Goal: Task Accomplishment & Management: Complete application form

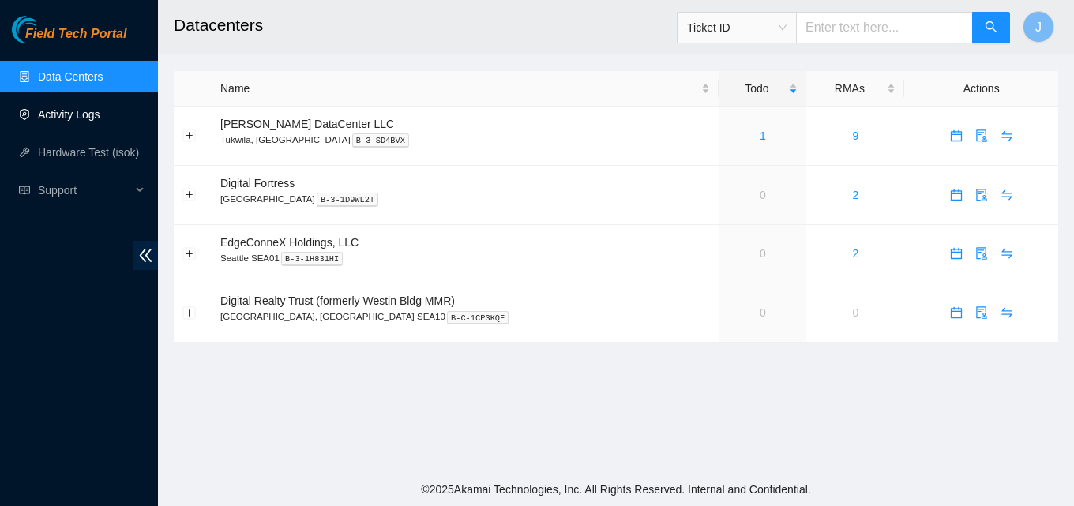
click at [49, 110] on link "Activity Logs" at bounding box center [69, 114] width 62 height 13
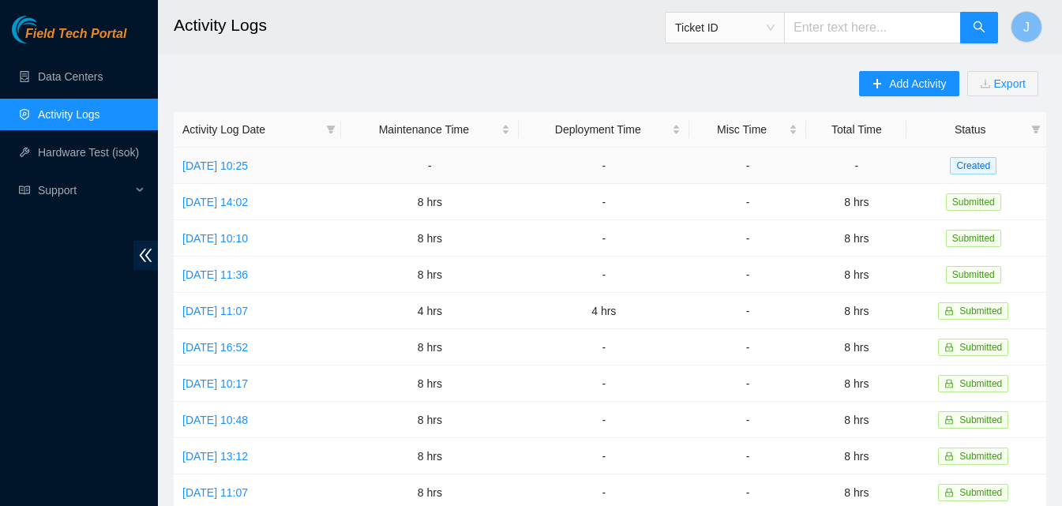
click at [226, 176] on td "[DATE] 10:25" at bounding box center [257, 166] width 167 height 36
click at [230, 170] on link "[DATE] 10:25" at bounding box center [215, 165] width 66 height 13
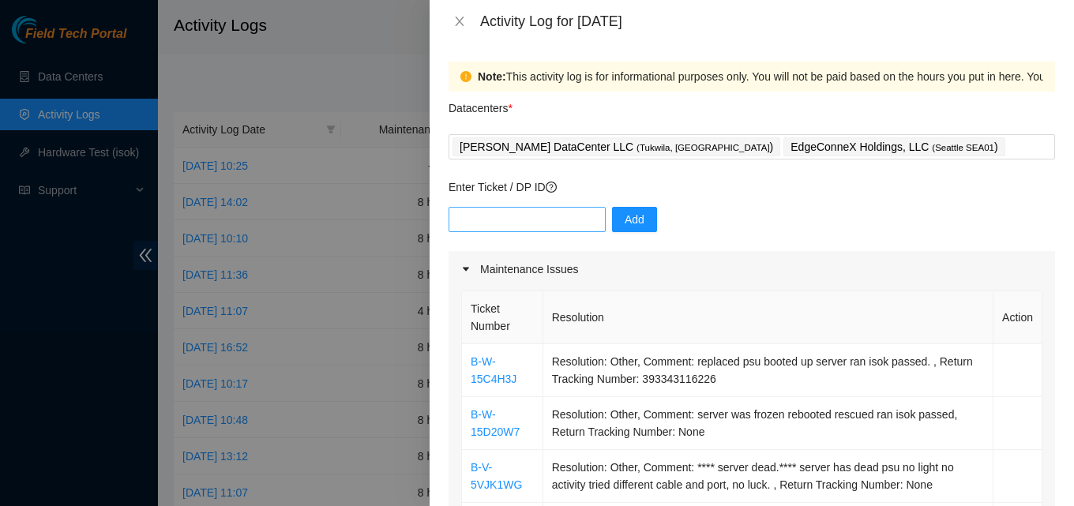
scroll to position [79, 0]
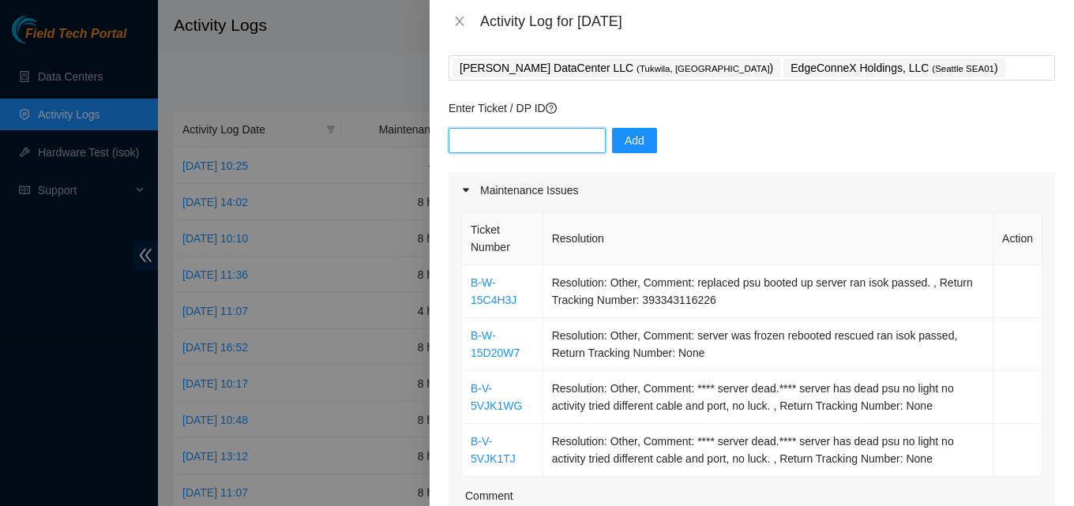
click at [539, 144] on input "text" at bounding box center [526, 140] width 157 height 25
paste input "DP83659"
type input "DP83659"
click at [625, 137] on span "Add" at bounding box center [635, 140] width 20 height 17
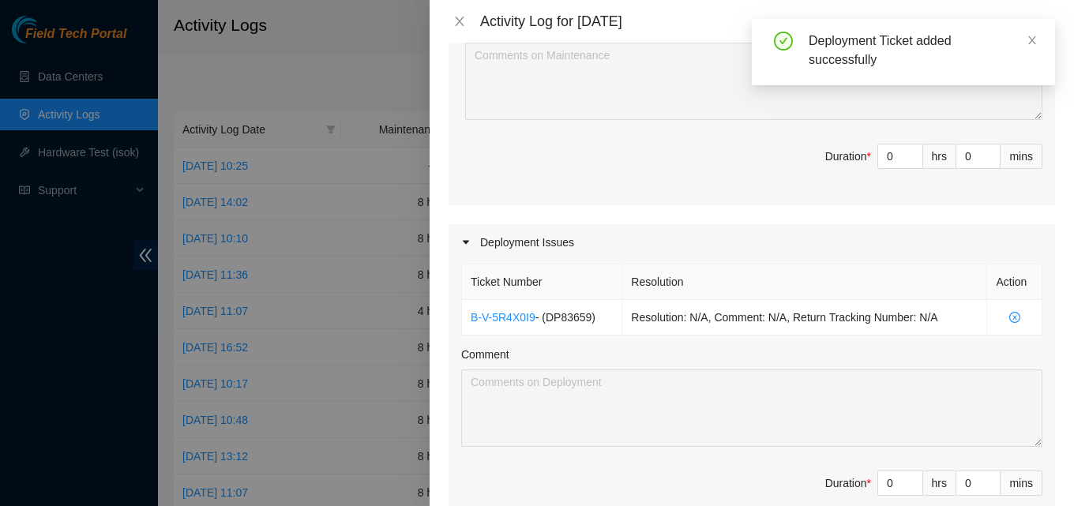
scroll to position [553, 0]
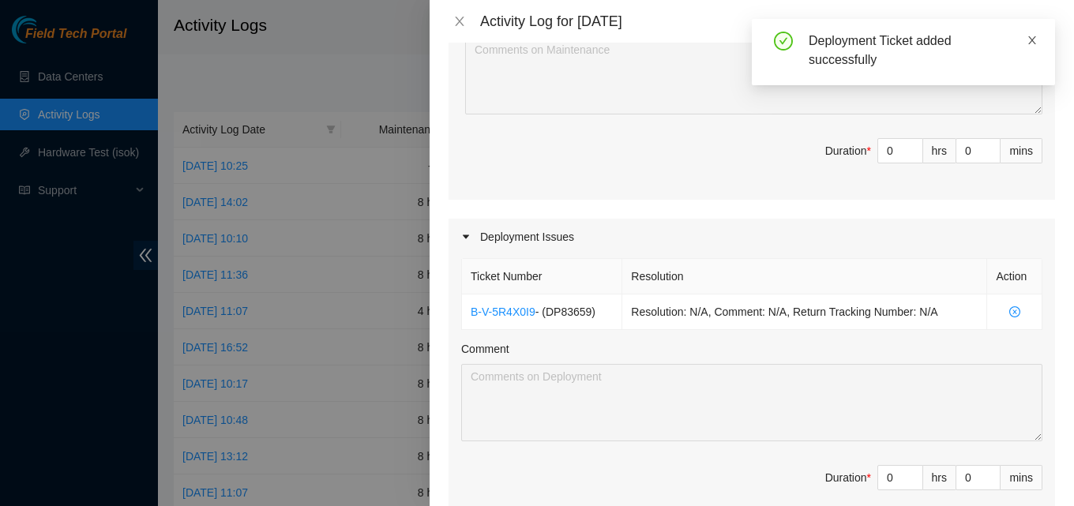
click at [1030, 40] on icon "close" at bounding box center [1031, 40] width 11 height 11
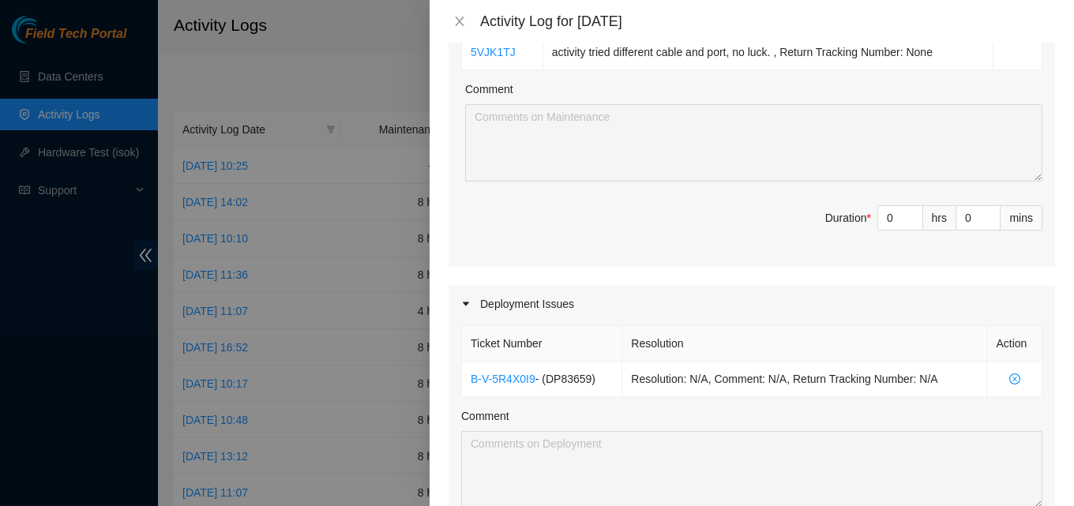
scroll to position [316, 0]
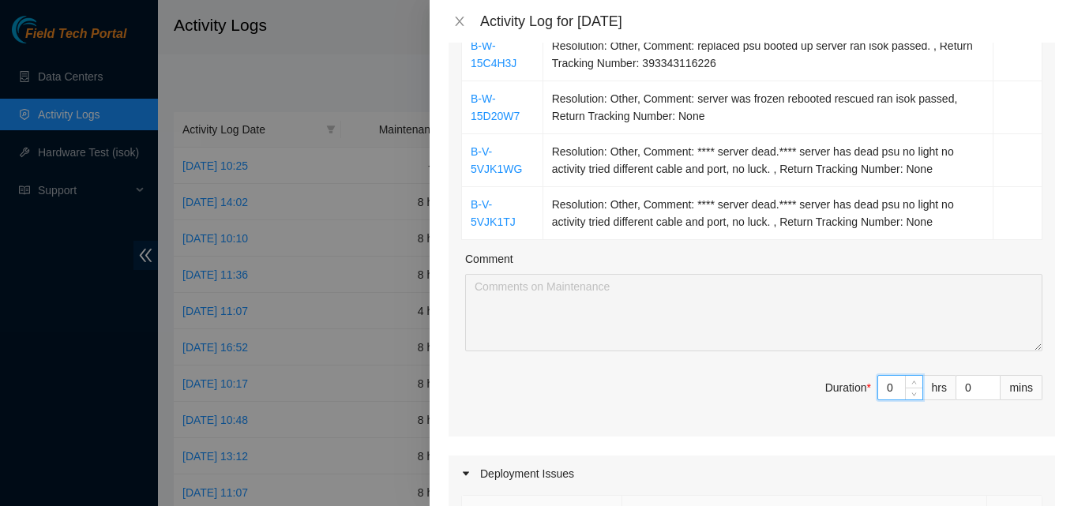
click at [888, 386] on input "0" at bounding box center [900, 388] width 44 height 24
type input "4"
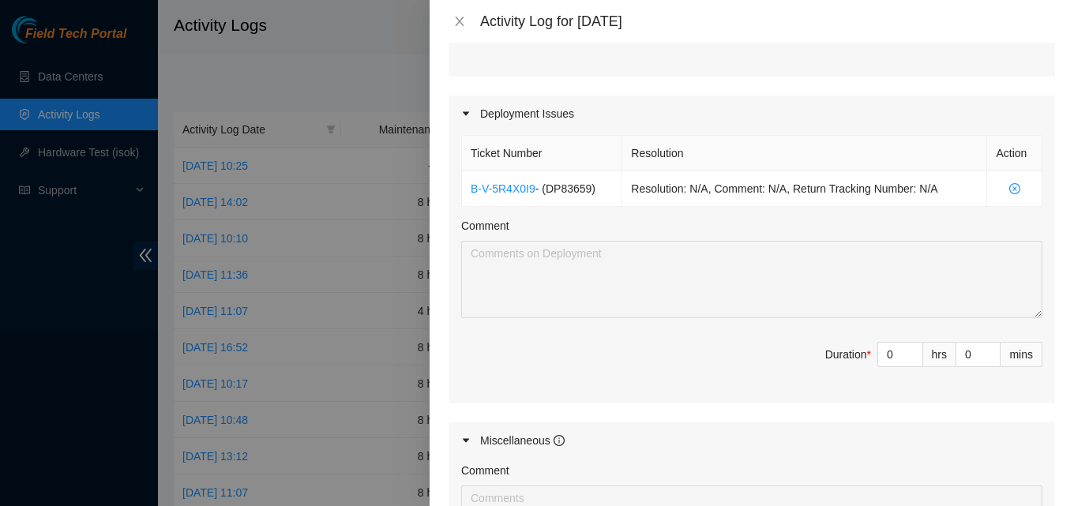
scroll to position [711, 0]
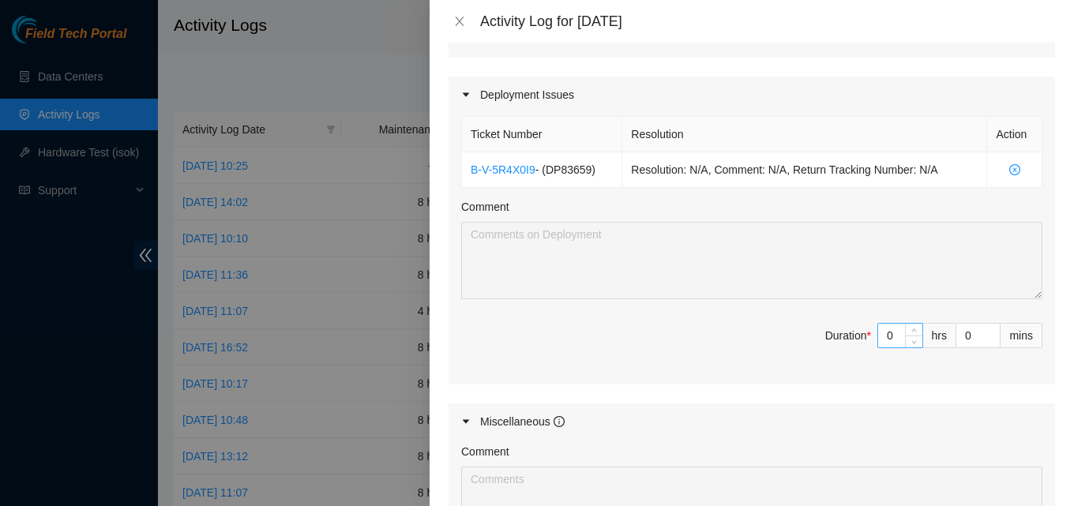
type input "4"
drag, startPoint x: 883, startPoint y: 335, endPoint x: 901, endPoint y: 328, distance: 19.2
click at [891, 333] on input "0" at bounding box center [900, 336] width 44 height 24
type input "4"
type input "8"
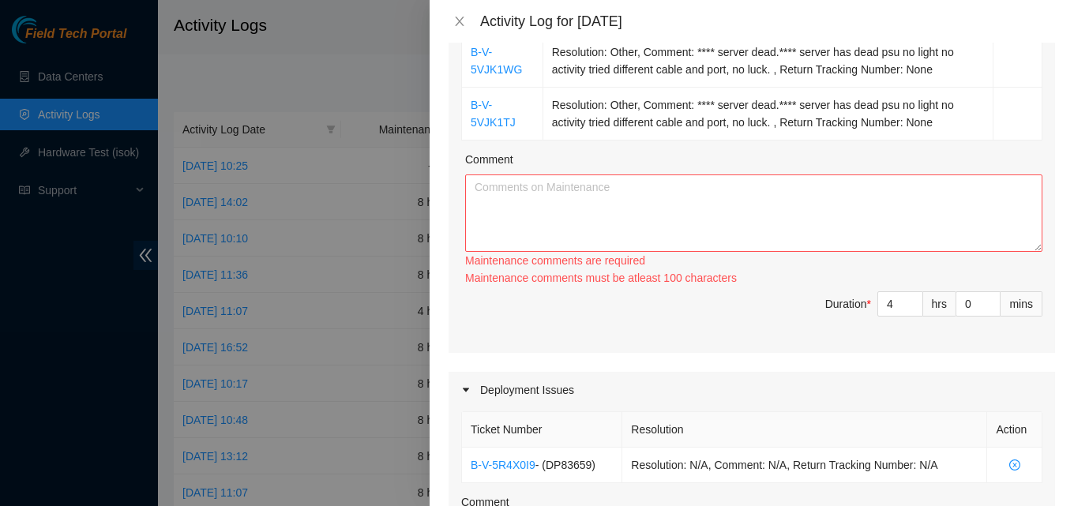
scroll to position [395, 0]
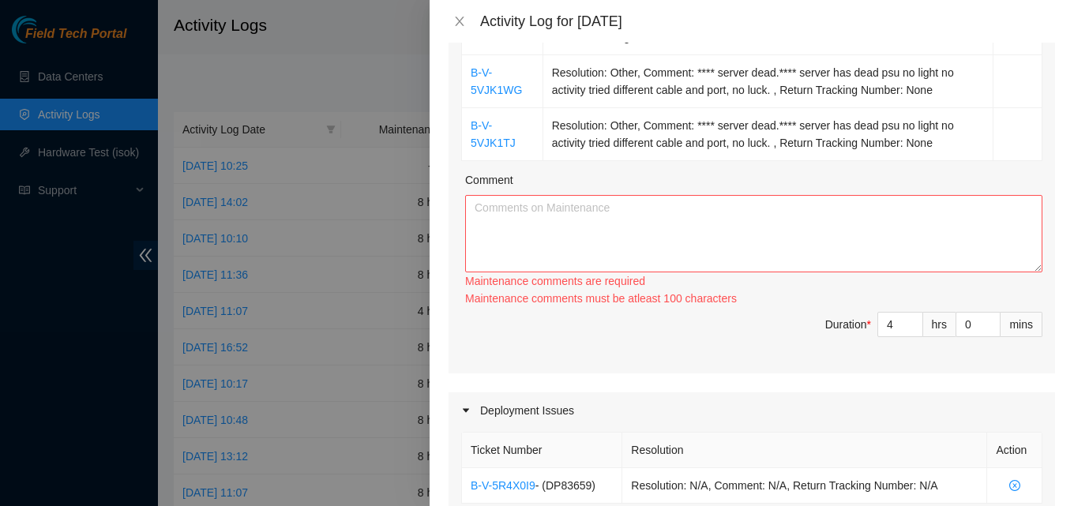
type input "4"
click at [756, 210] on textarea "Comment" at bounding box center [753, 233] width 577 height 77
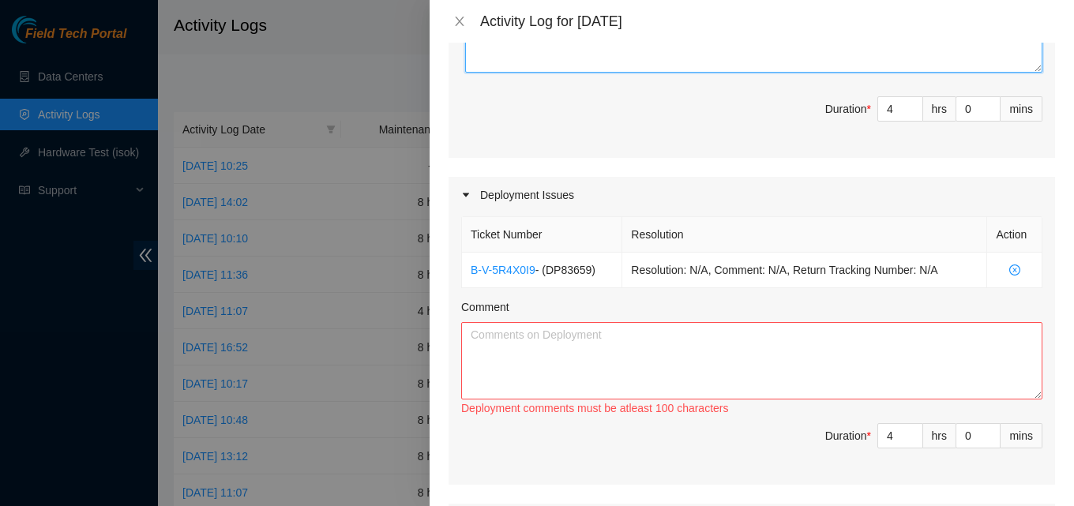
scroll to position [632, 0]
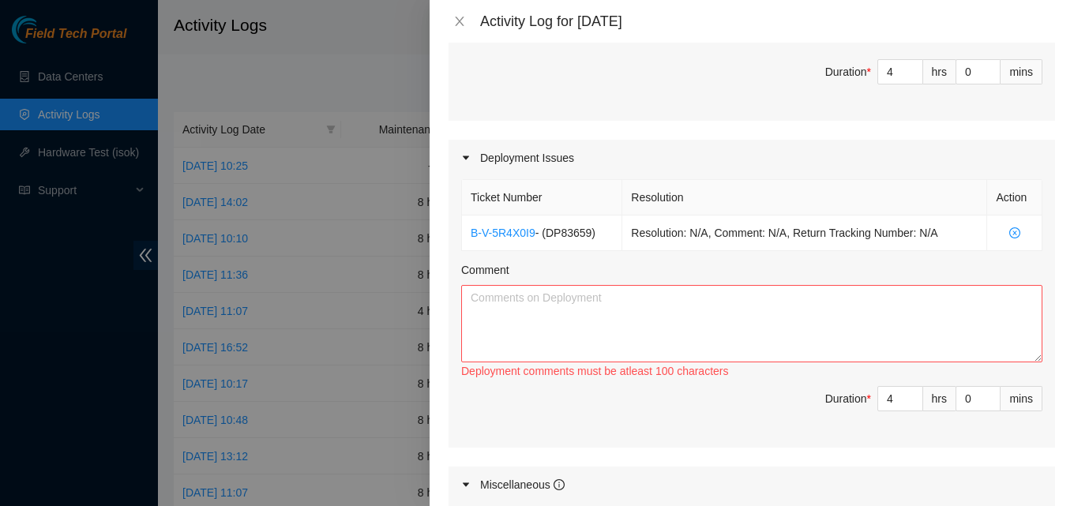
type textarea "worked on tickets at edgeconnex. got the portal cleared up. then manadged logit…"
click at [647, 354] on textarea "Comment" at bounding box center [751, 323] width 581 height 77
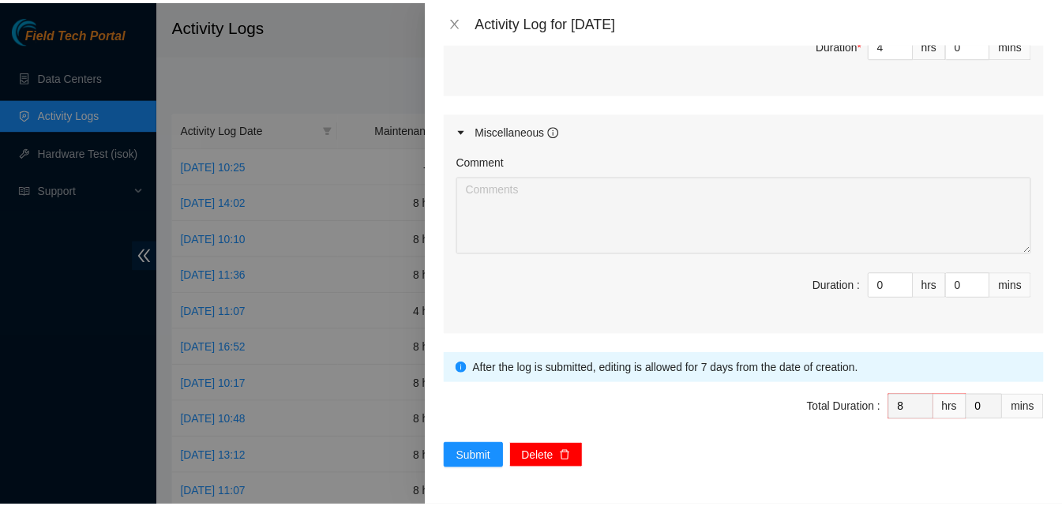
scroll to position [986, 0]
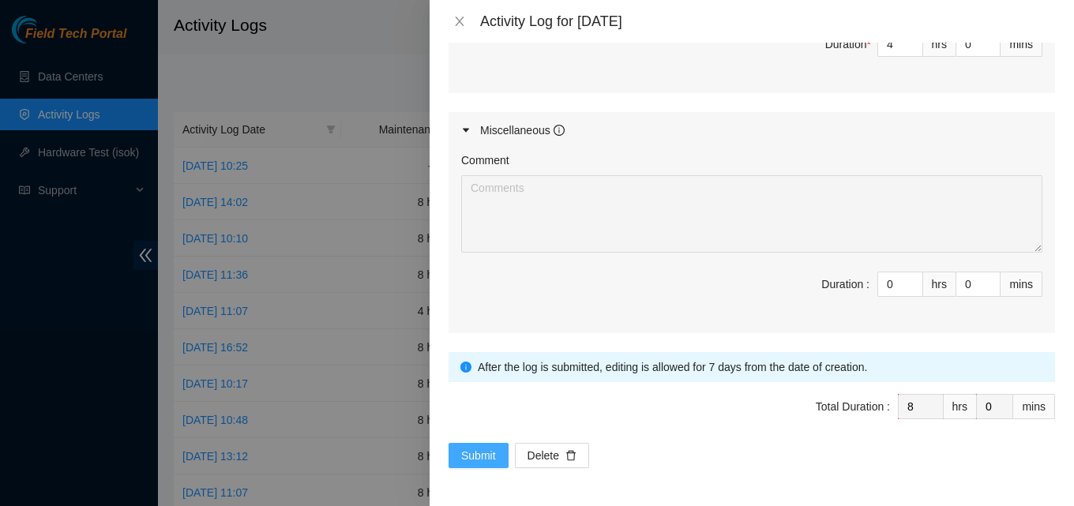
type textarea "worked on deployment at sals request. got things up and runnung. updated e-mail…"
click at [499, 457] on button "Submit" at bounding box center [478, 455] width 60 height 25
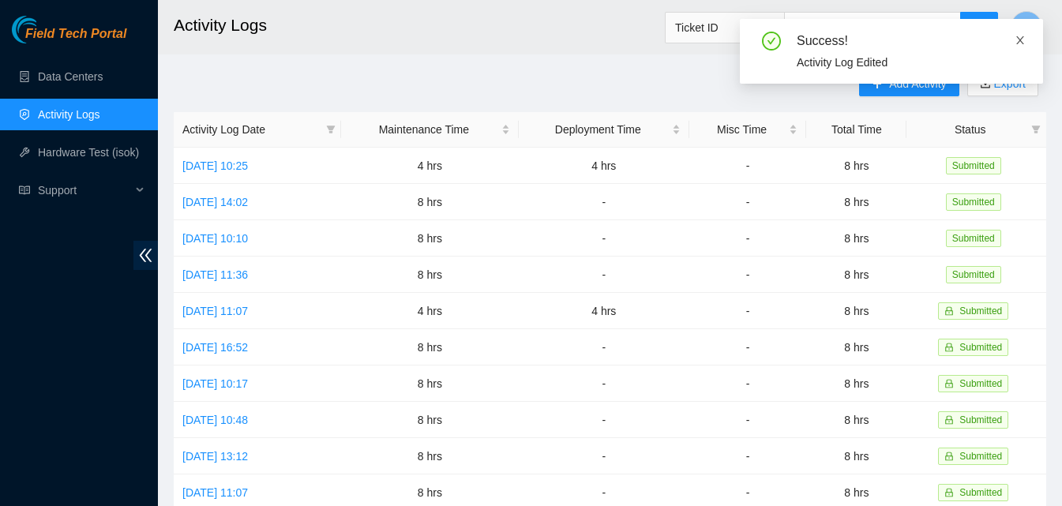
click at [1018, 43] on icon "close" at bounding box center [1020, 40] width 8 height 8
